Goal: Task Accomplishment & Management: Use online tool/utility

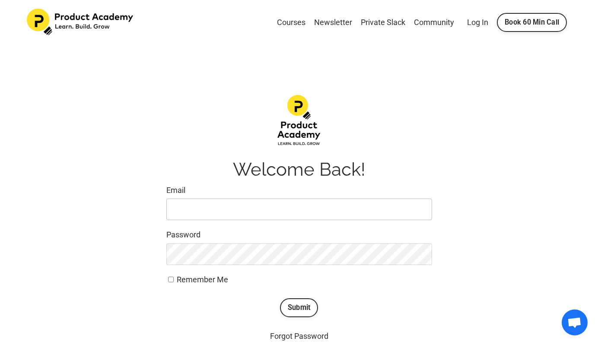
click at [241, 201] on input "Email" at bounding box center [299, 210] width 266 height 22
type input "genesis@seedx.us"
click at [217, 278] on span "Remember Me" at bounding box center [202, 279] width 51 height 9
click at [174, 278] on input "Remember Me" at bounding box center [171, 280] width 6 height 6
checkbox input "true"
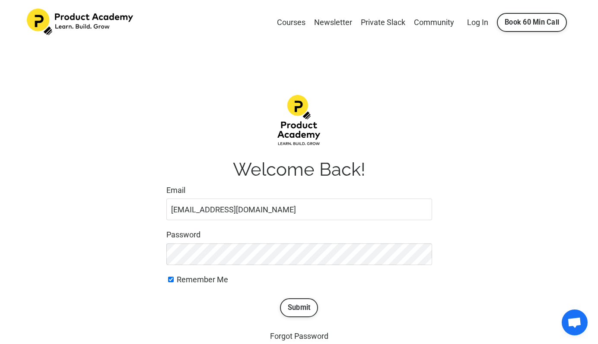
click at [311, 312] on button "Submit" at bounding box center [299, 308] width 38 height 19
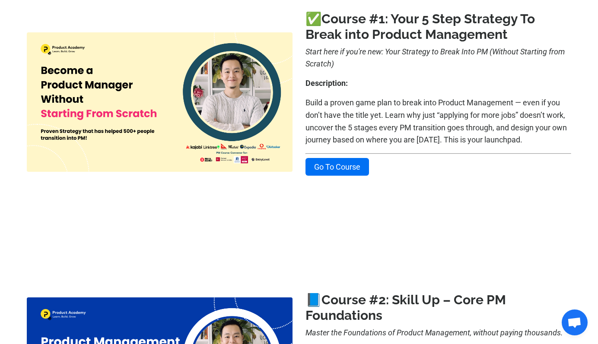
scroll to position [353, 0]
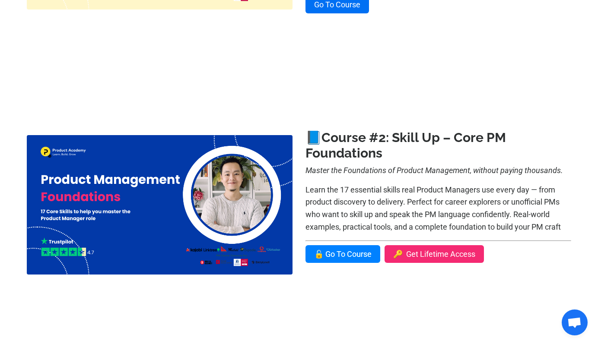
click at [331, 255] on link "🔓 Go To Course" at bounding box center [343, 254] width 75 height 18
